Goal: Find specific page/section: Find specific page/section

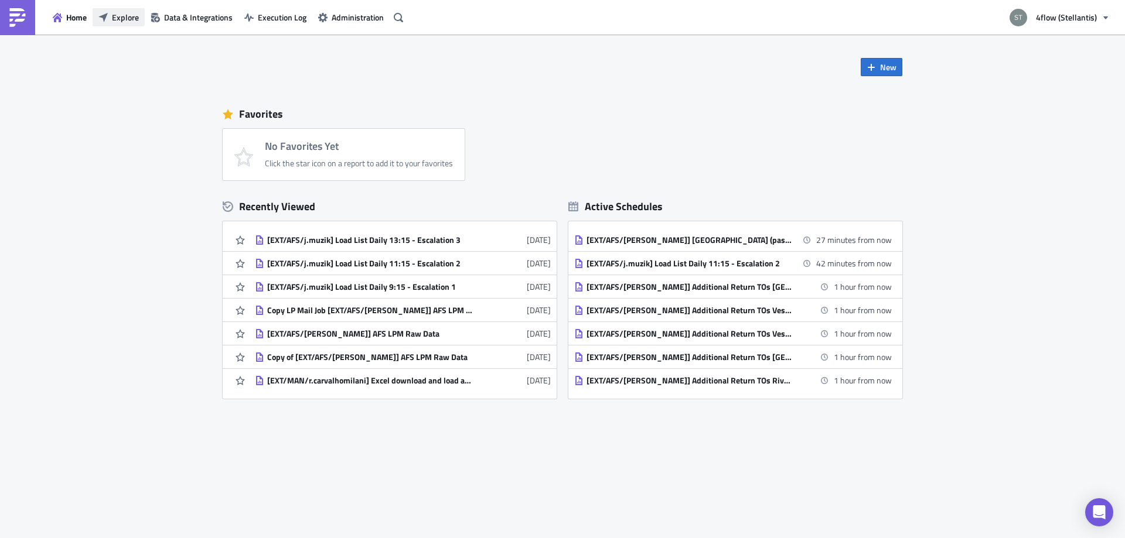
click at [119, 21] on span "Explore" at bounding box center [125, 17] width 27 height 12
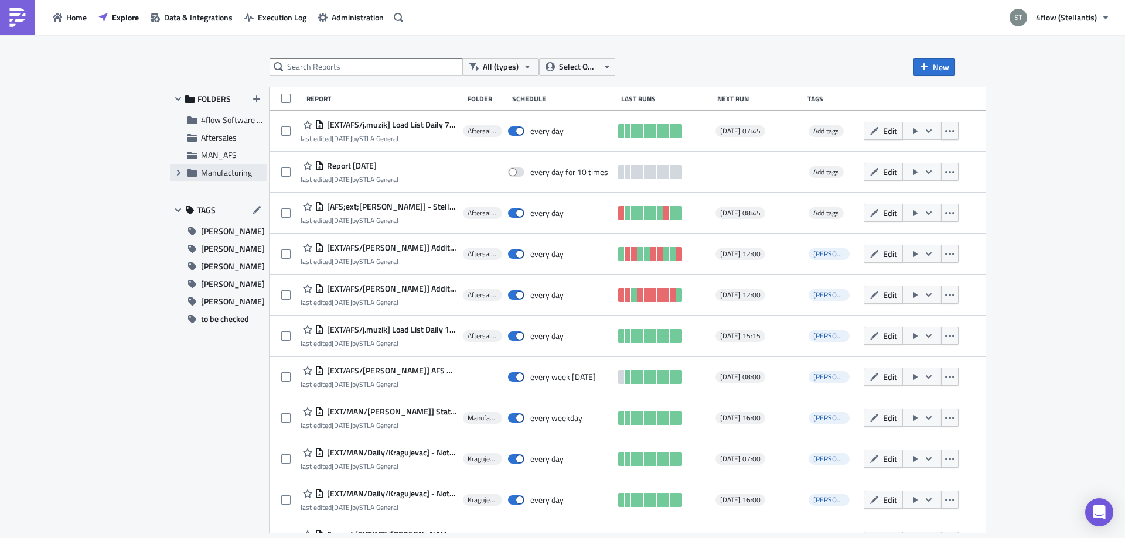
click at [206, 172] on span "Manufacturing" at bounding box center [226, 172] width 51 height 12
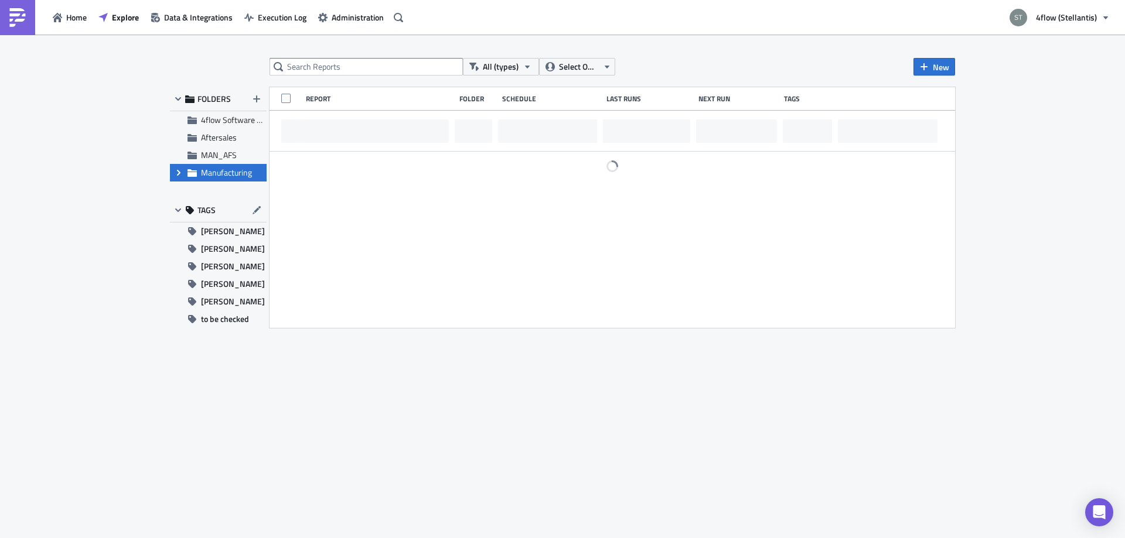
click at [175, 175] on icon "Expand group" at bounding box center [178, 172] width 9 height 9
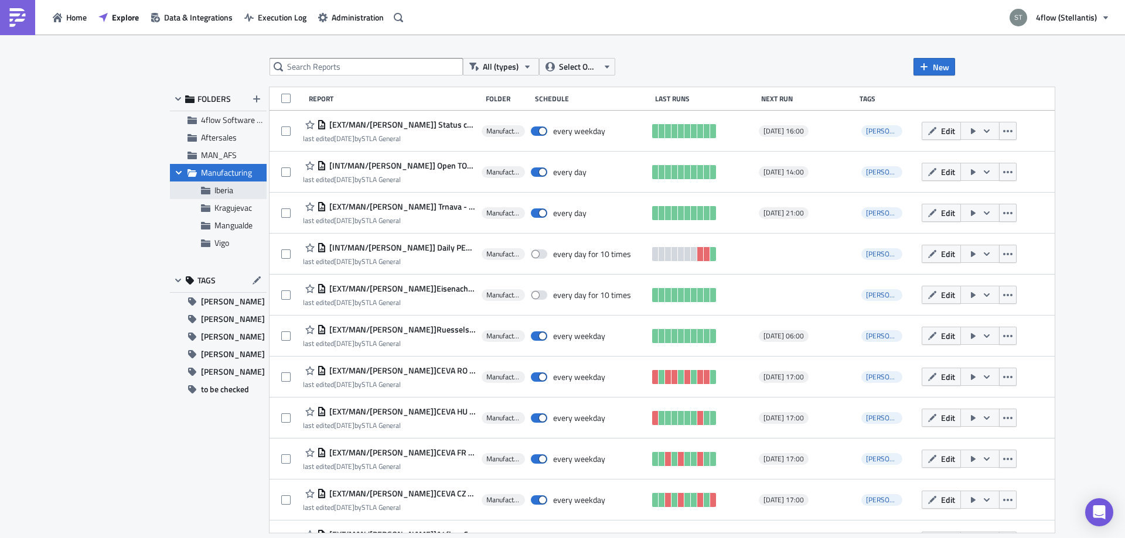
click at [214, 192] on div "Iberia" at bounding box center [218, 191] width 97 height 18
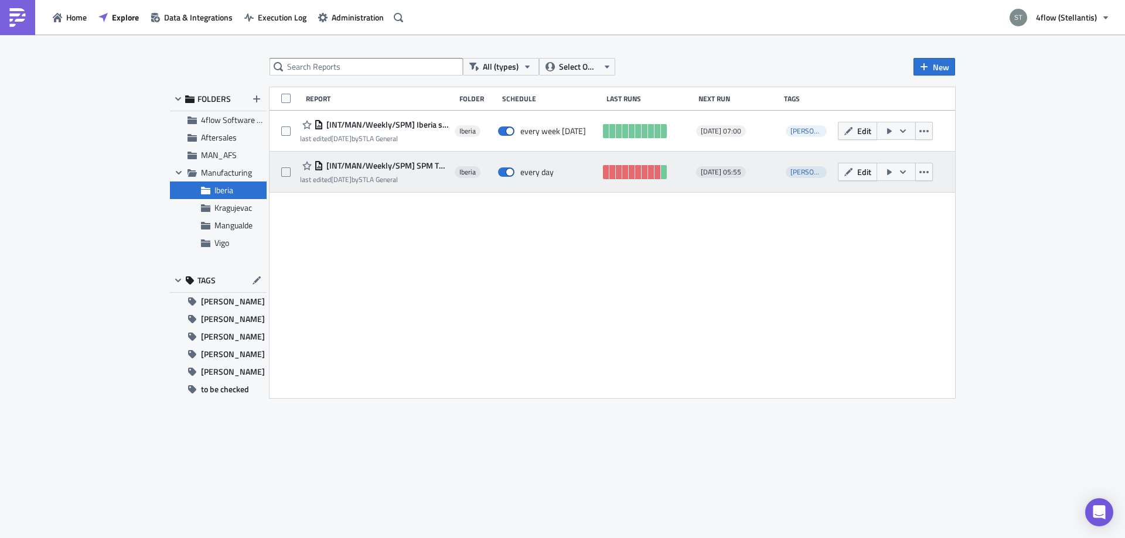
click at [374, 168] on span "[INT/MAN/Weekly/SPM] SPM TOs Creation" at bounding box center [385, 166] width 125 height 11
